Goal: Transaction & Acquisition: Book appointment/travel/reservation

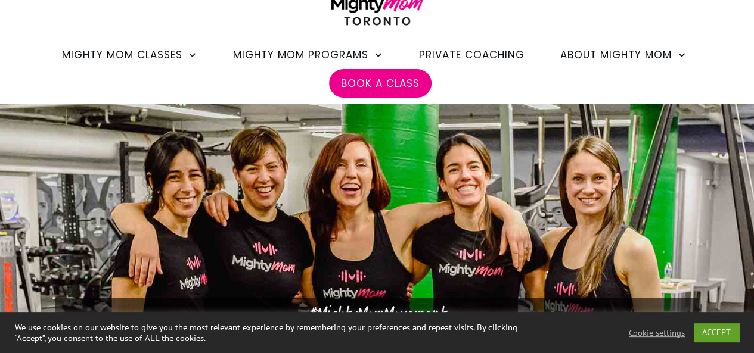
scroll to position [97, 0]
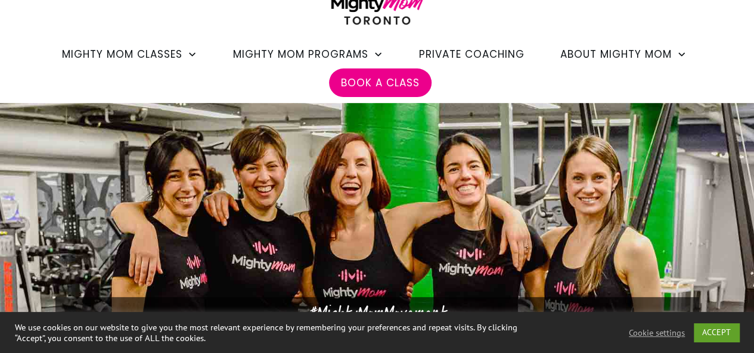
click at [472, 58] on span "Private Coaching" at bounding box center [471, 54] width 105 height 20
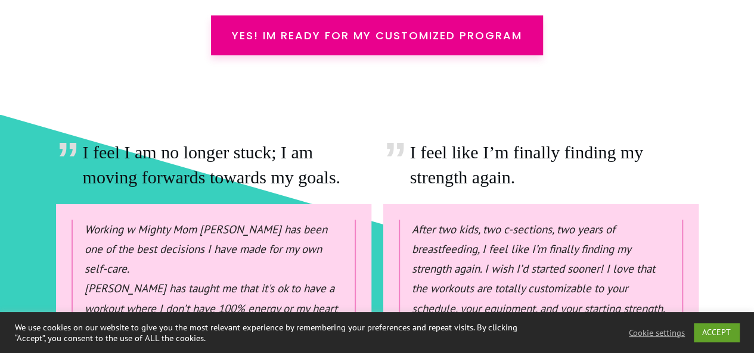
scroll to position [4251, 0]
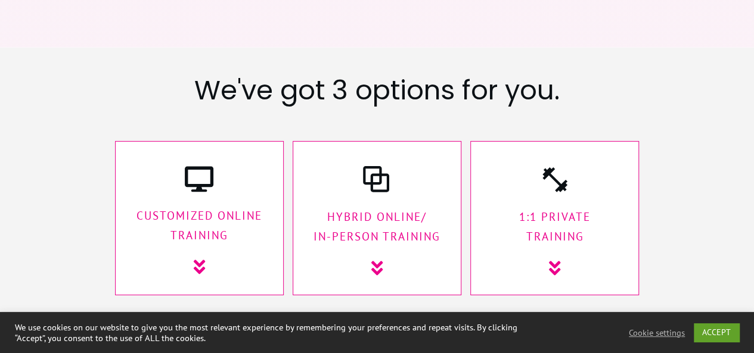
click at [560, 207] on p "1:1 Private Training" at bounding box center [555, 227] width 144 height 40
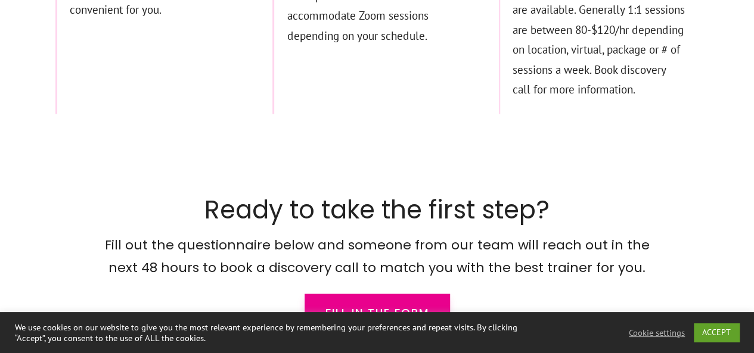
scroll to position [7890, 0]
click at [399, 306] on span "fill in the form" at bounding box center [377, 312] width 104 height 13
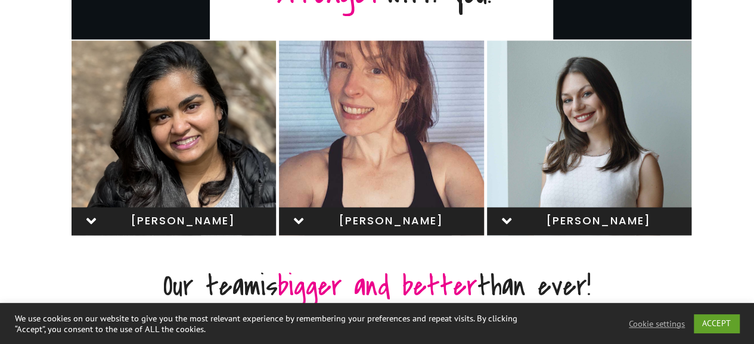
scroll to position [787, 0]
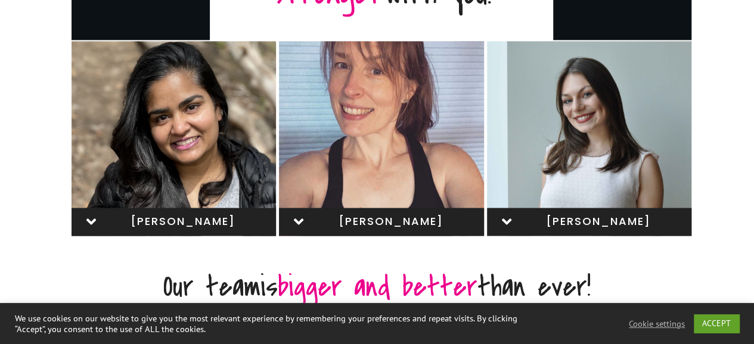
click at [502, 214] on icon at bounding box center [506, 221] width 15 height 15
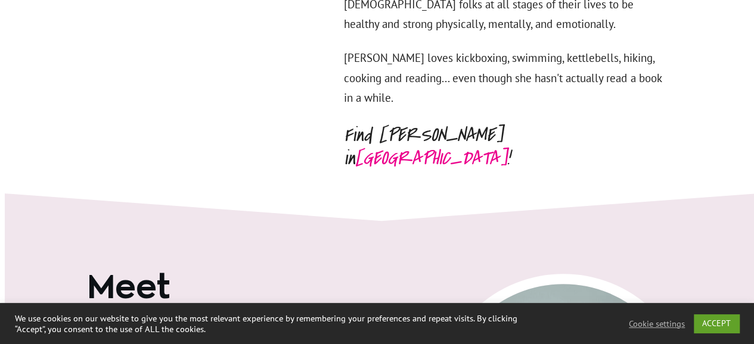
scroll to position [4707, 0]
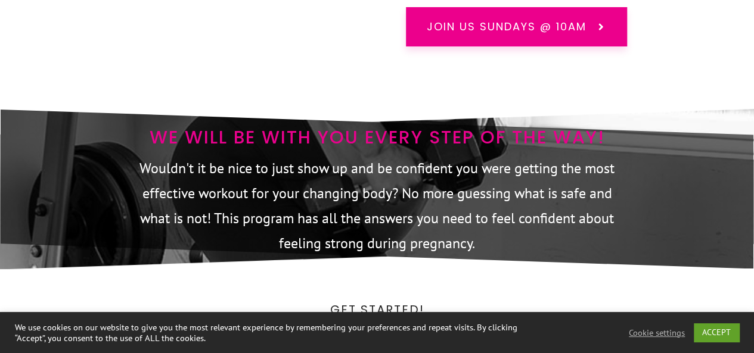
scroll to position [6821, 0]
